Goal: Find specific page/section: Find specific page/section

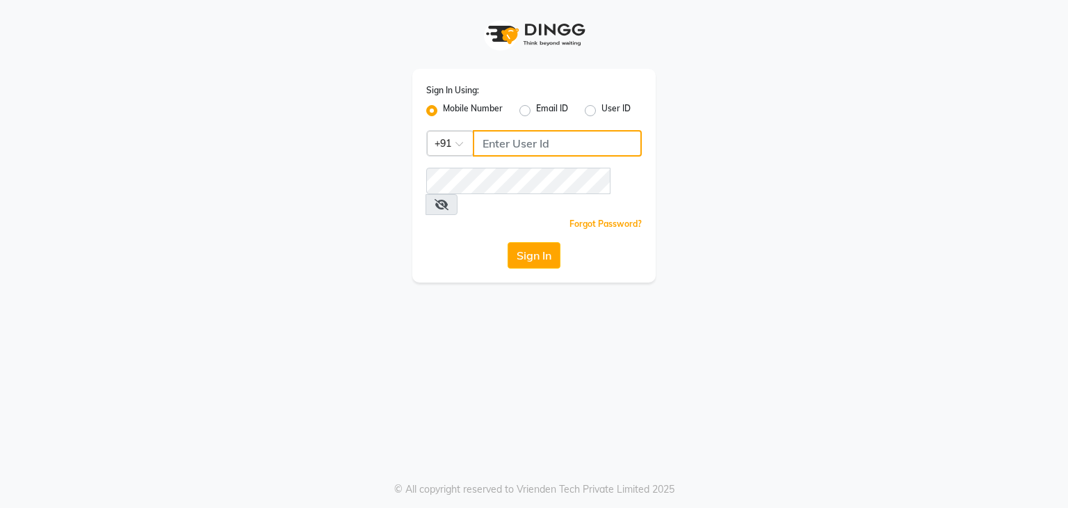
click at [512, 138] on input "Username" at bounding box center [557, 143] width 169 height 26
type input "8668893166"
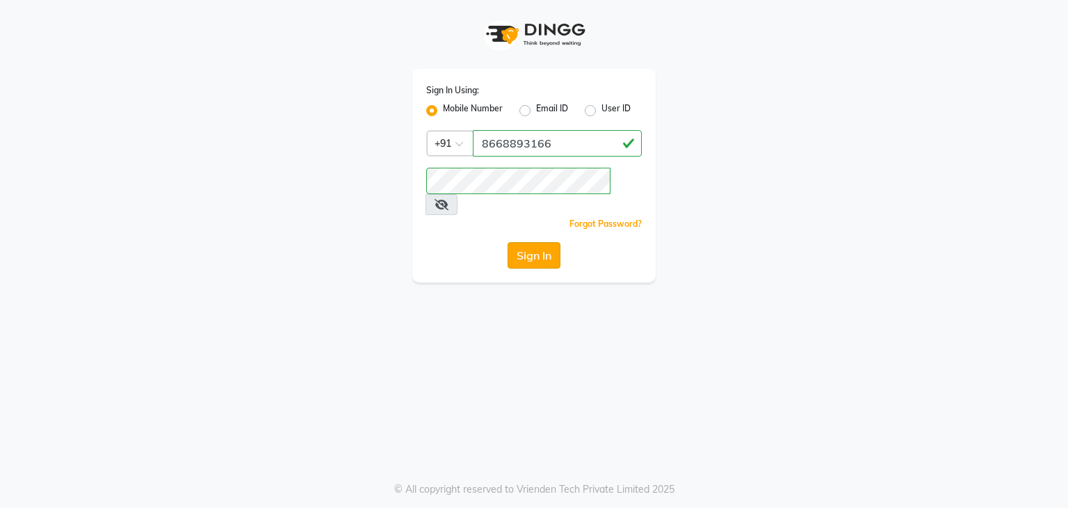
click at [548, 242] on button "Sign In" at bounding box center [534, 255] width 53 height 26
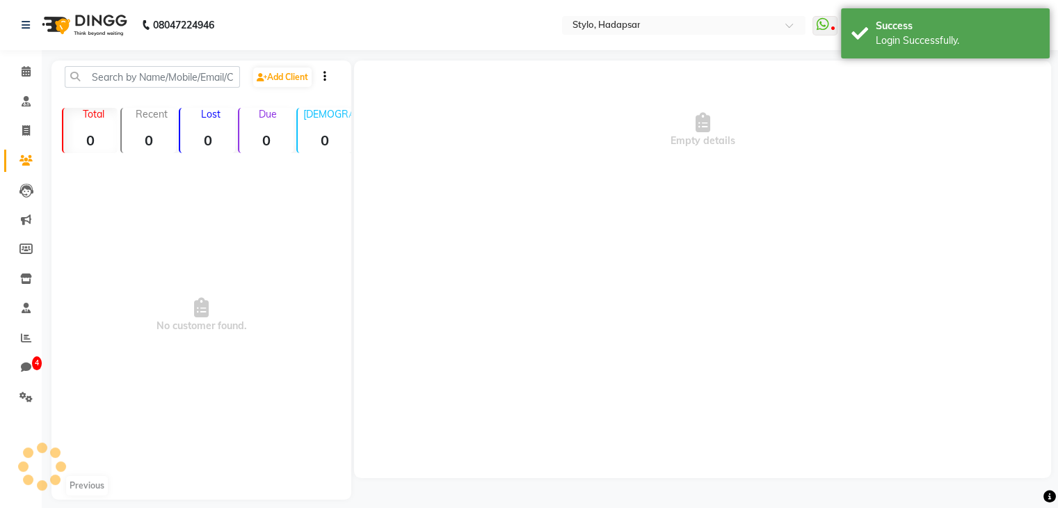
select select "en"
